Goal: Register for event/course: Register for event/course

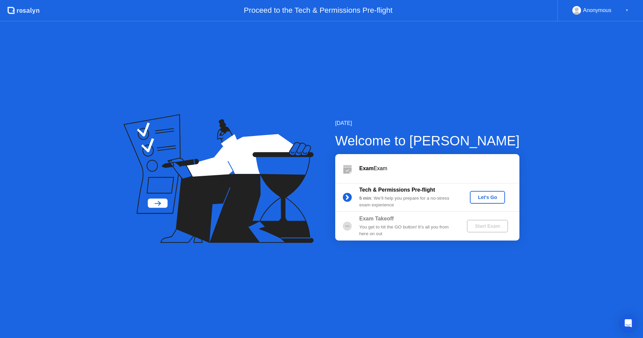
click at [482, 198] on div "Let's Go" at bounding box center [488, 197] width 30 height 5
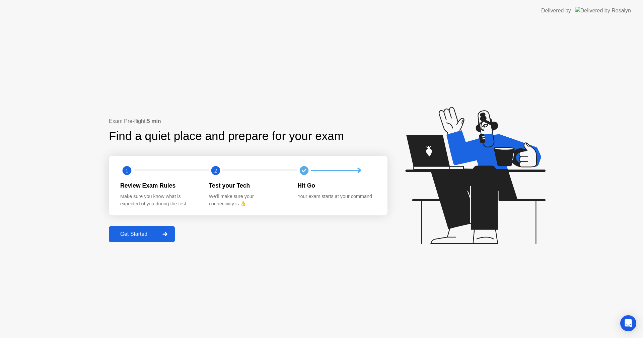
click at [136, 235] on div "Get Started" at bounding box center [134, 234] width 46 height 6
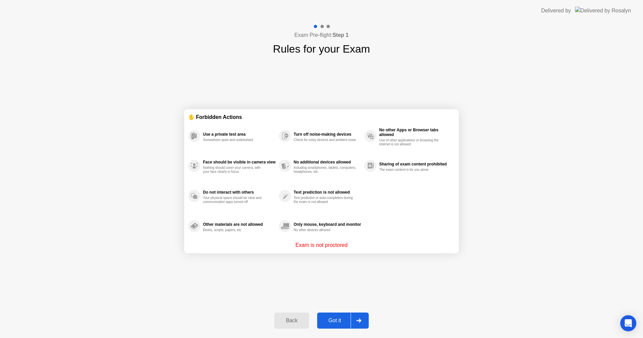
click at [335, 322] on div "Got it" at bounding box center [334, 321] width 31 height 6
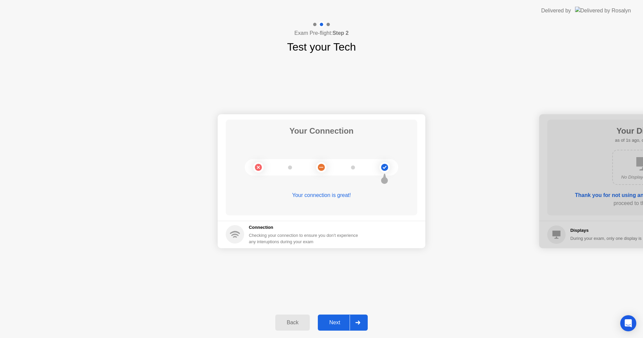
click at [336, 317] on button "Next" at bounding box center [343, 323] width 50 height 16
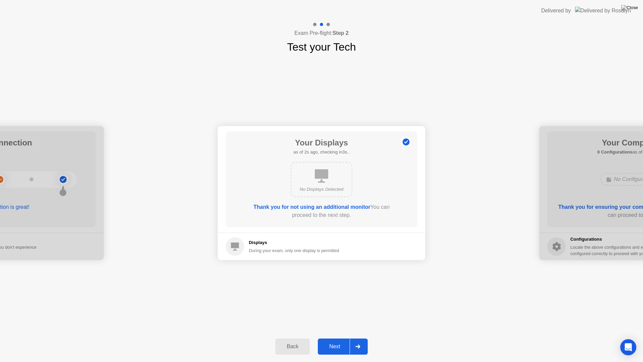
click at [334, 338] on div "Next" at bounding box center [335, 346] width 30 height 6
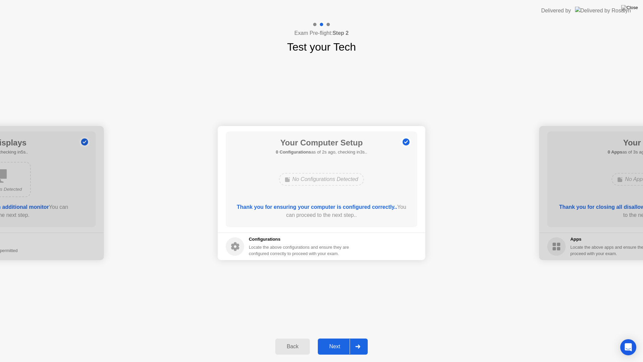
click at [334, 338] on div "Next" at bounding box center [335, 346] width 30 height 6
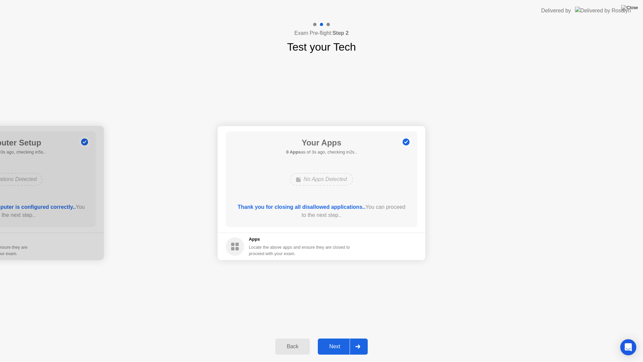
click at [334, 338] on div "Next" at bounding box center [335, 346] width 30 height 6
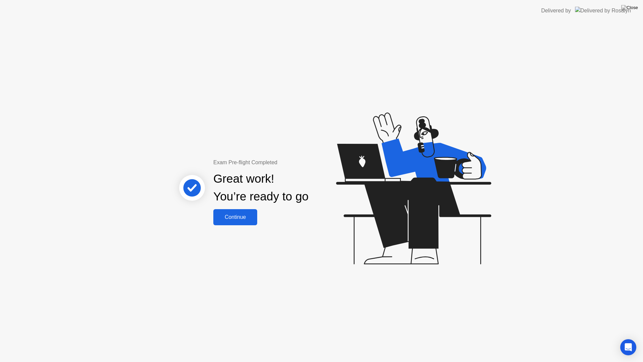
click at [244, 214] on div "Continue" at bounding box center [235, 217] width 40 height 6
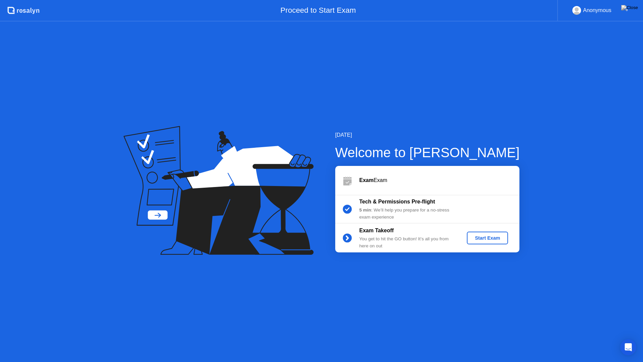
click at [484, 242] on button "Start Exam" at bounding box center [487, 237] width 41 height 13
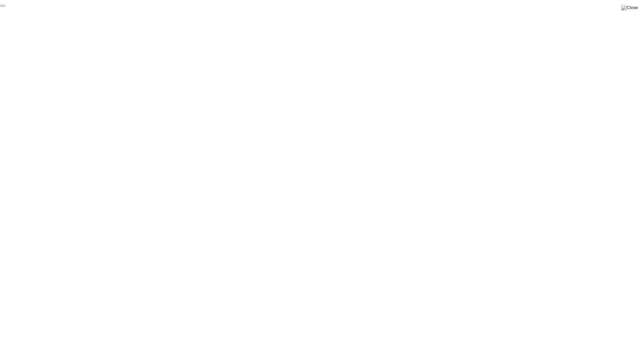
click div "End Proctoring Session"
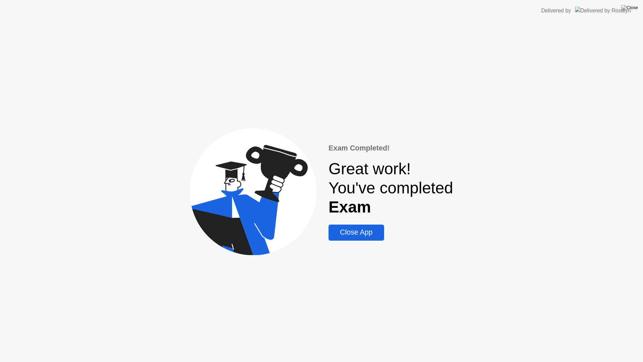
click at [367, 232] on div "Close App" at bounding box center [356, 232] width 51 height 8
